Goal: Task Accomplishment & Management: Use online tool/utility

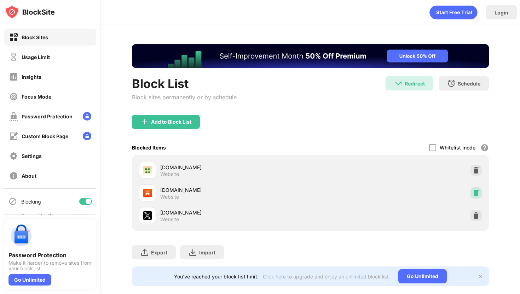
click at [476, 192] on img at bounding box center [476, 193] width 7 height 7
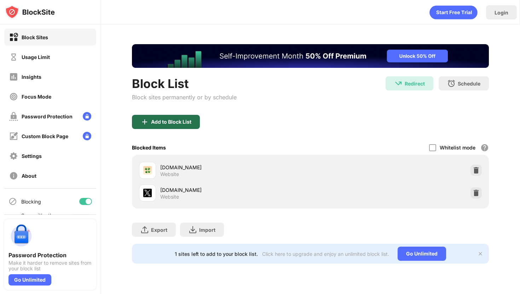
click at [181, 129] on div "Add to Block List" at bounding box center [166, 122] width 68 height 14
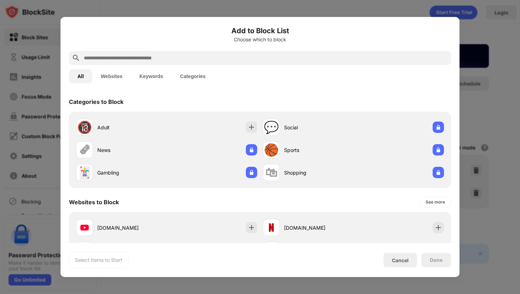
click at [221, 55] on input "text" at bounding box center [265, 58] width 365 height 8
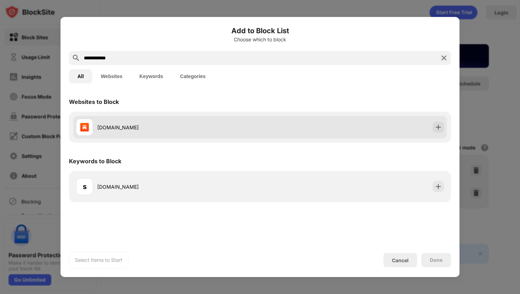
type input "**********"
click at [315, 127] on div "[DOMAIN_NAME]" at bounding box center [260, 127] width 374 height 23
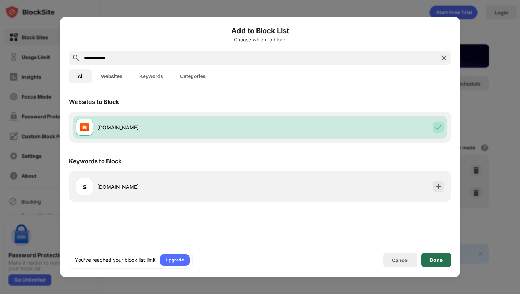
click at [430, 253] on div "Done" at bounding box center [436, 260] width 30 height 14
